Goal: Transaction & Acquisition: Purchase product/service

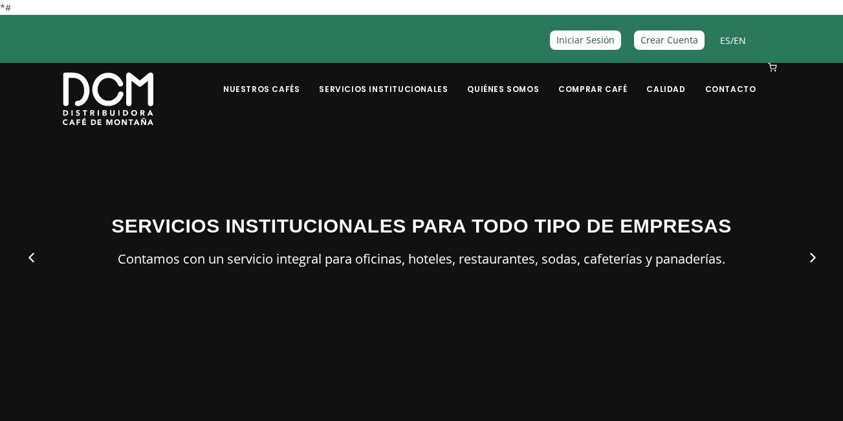
click at [87, 196] on div "SERVICIOS INSTITUCIONALES PARA TODO TIPO DE EMPRESAS Contamos con un servicio i…" at bounding box center [422, 246] width 738 height 227
click at [50, 261] on button "Previous" at bounding box center [31, 257] width 50 height 50
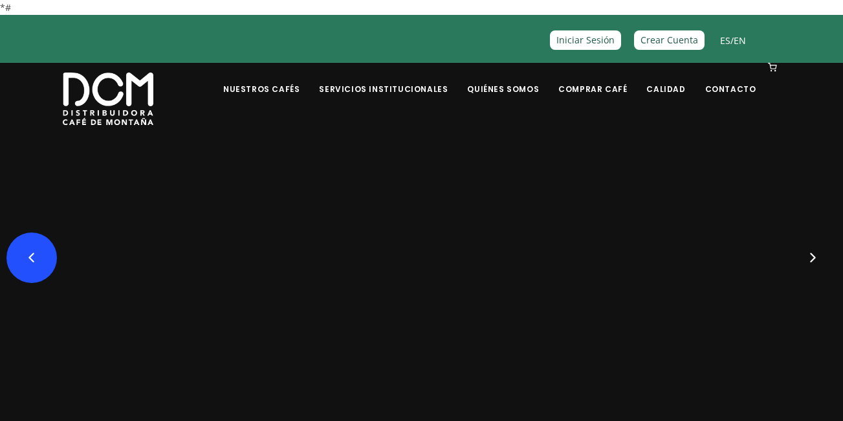
click at [50, 261] on button "Previous" at bounding box center [31, 257] width 50 height 50
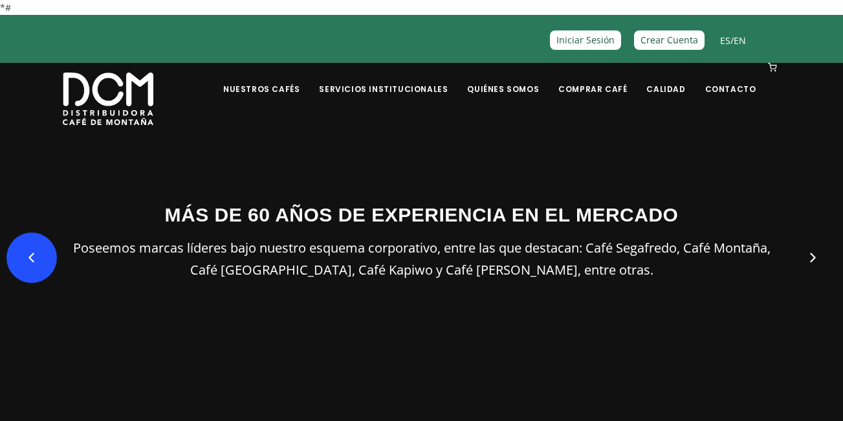
click at [45, 259] on button "Previous" at bounding box center [31, 257] width 50 height 50
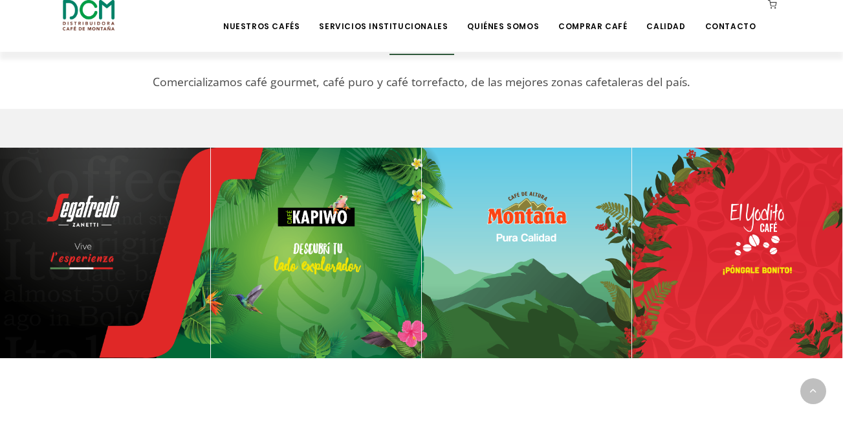
scroll to position [518, 0]
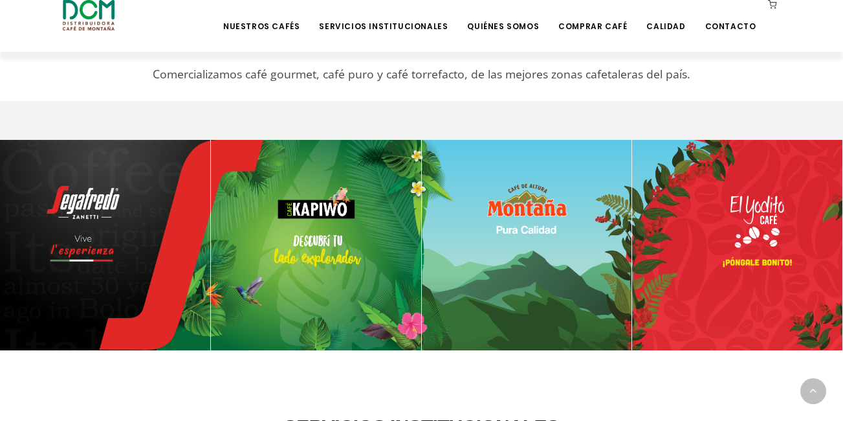
click at [543, 181] on img at bounding box center [527, 245] width 210 height 210
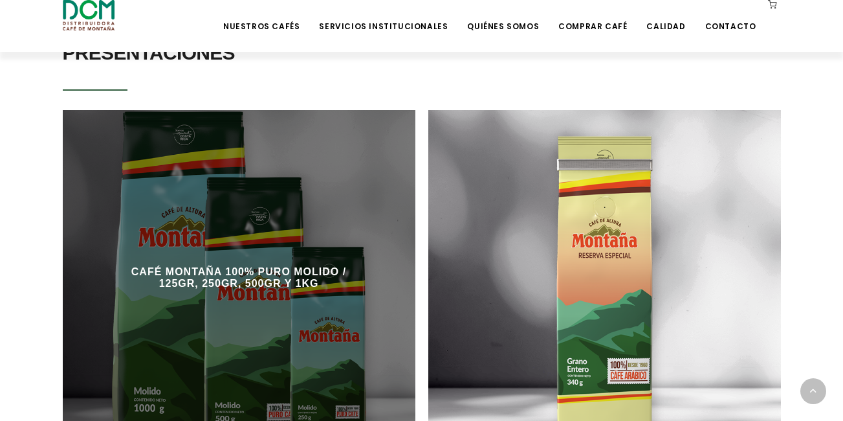
scroll to position [841, 0]
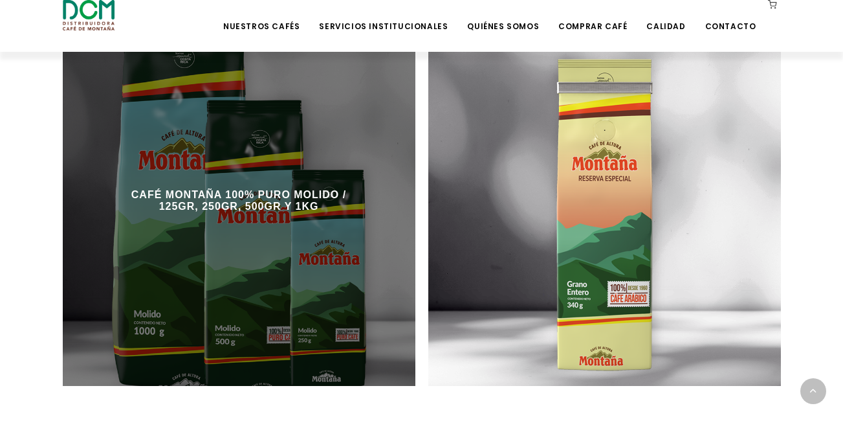
click at [307, 109] on div at bounding box center [239, 209] width 353 height 353
click at [325, 103] on div at bounding box center [239, 209] width 353 height 353
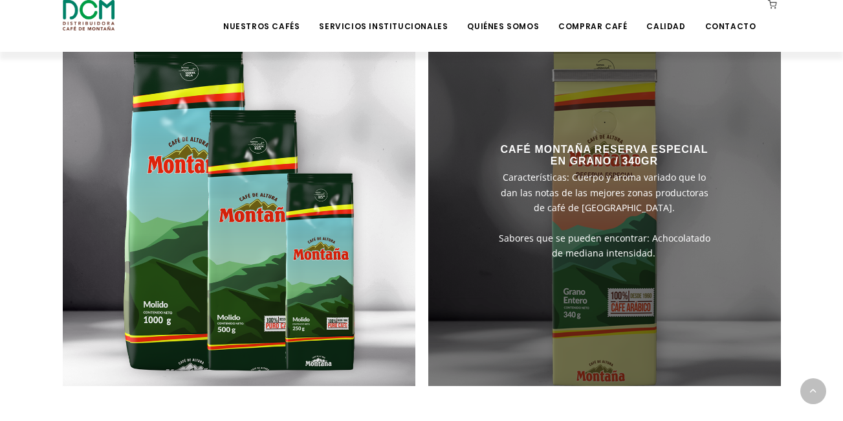
click at [564, 144] on h3 "CAFÉ MONTAÑA RESERVA ESPECIAL EN GRANO / 340GR" at bounding box center [604, 155] width 221 height 23
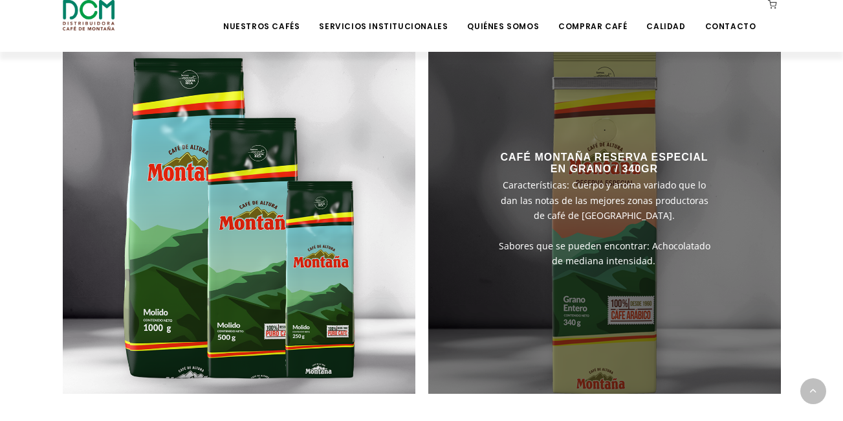
scroll to position [776, 0]
